Goal: Information Seeking & Learning: Learn about a topic

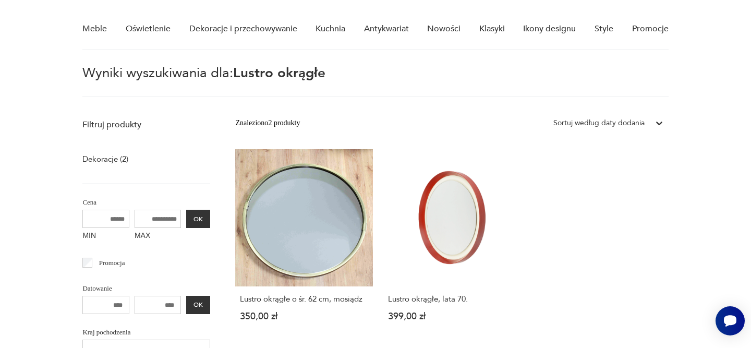
scroll to position [90, 0]
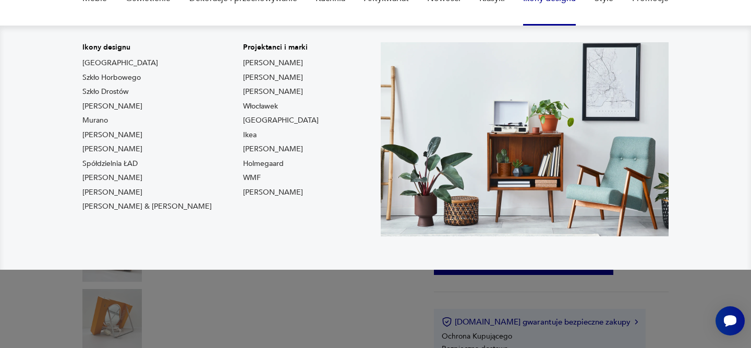
scroll to position [115, 0]
